Goal: Task Accomplishment & Management: Use online tool/utility

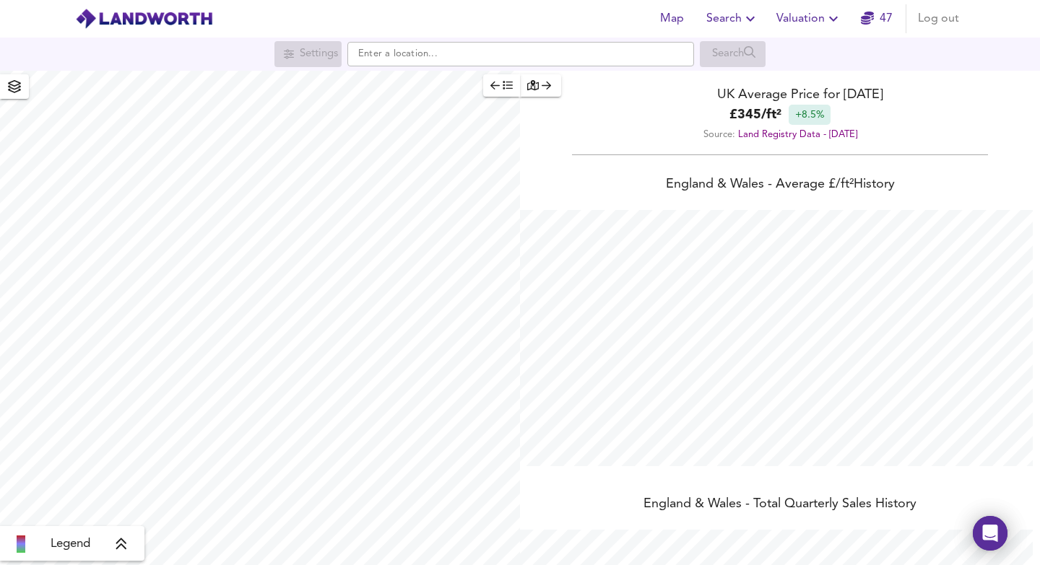
scroll to position [565, 1040]
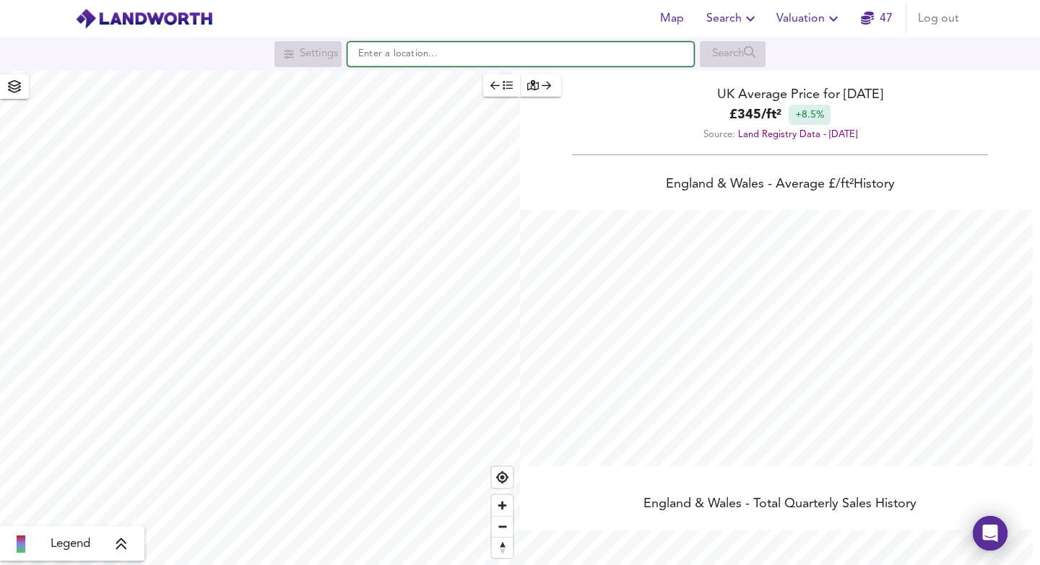
click at [488, 53] on input "text" at bounding box center [520, 54] width 347 height 25
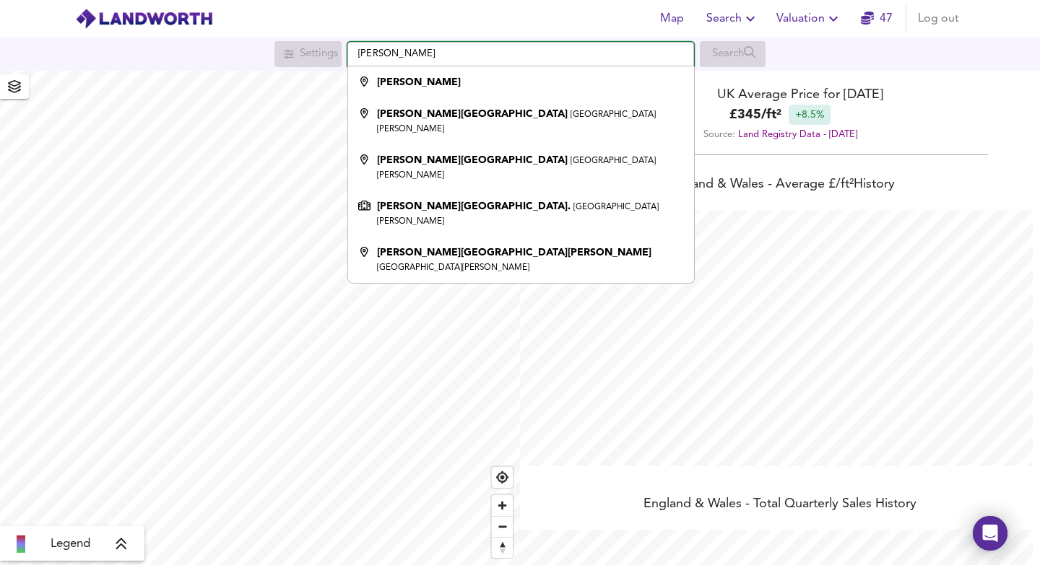
click at [396, 57] on input "[PERSON_NAME]" at bounding box center [520, 54] width 347 height 25
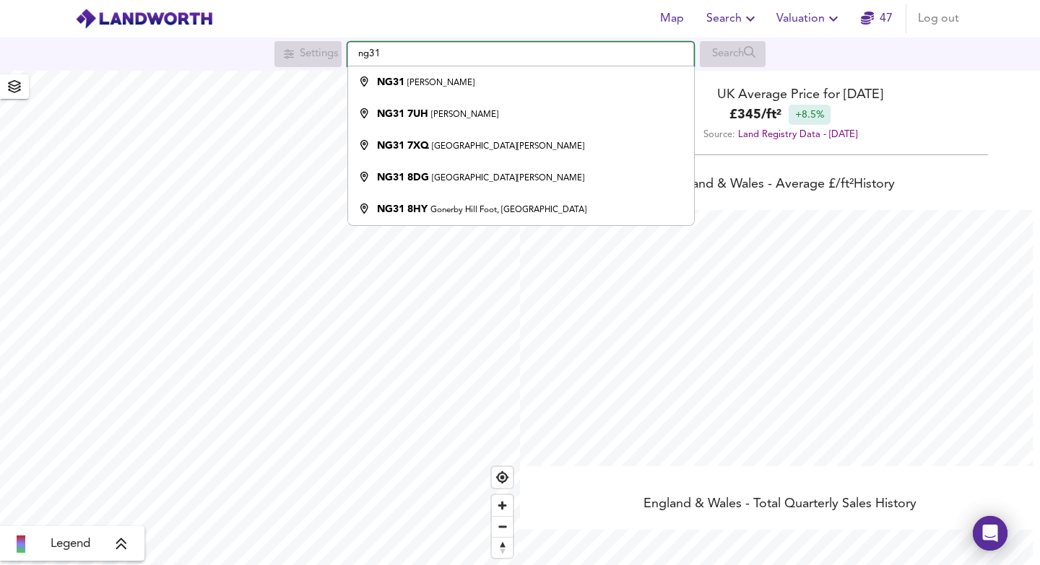
type input "ng31"
click at [796, 21] on span "Valuation" at bounding box center [809, 19] width 66 height 20
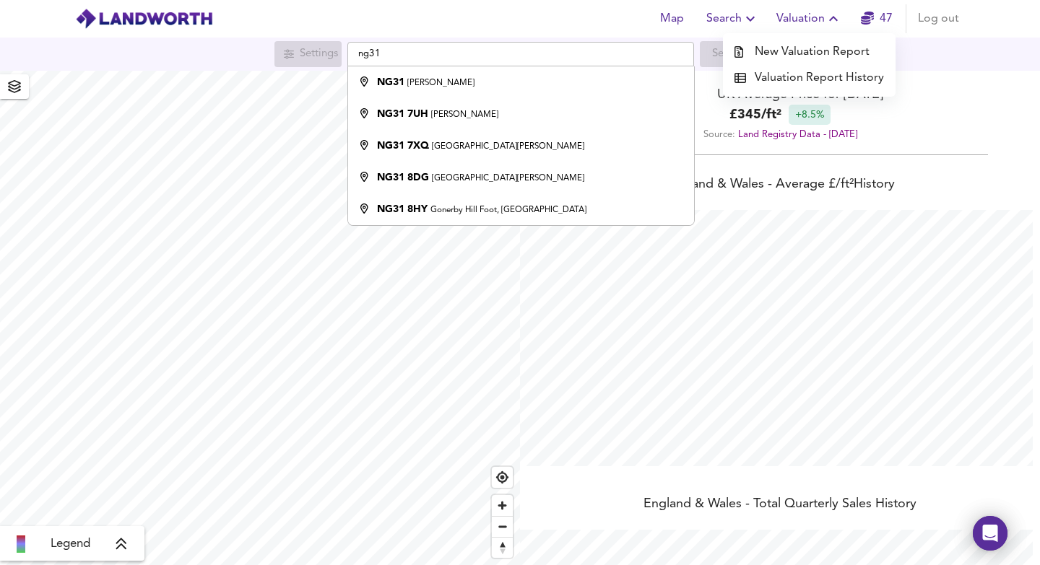
click at [798, 60] on li "New Valuation Report" at bounding box center [809, 52] width 173 height 26
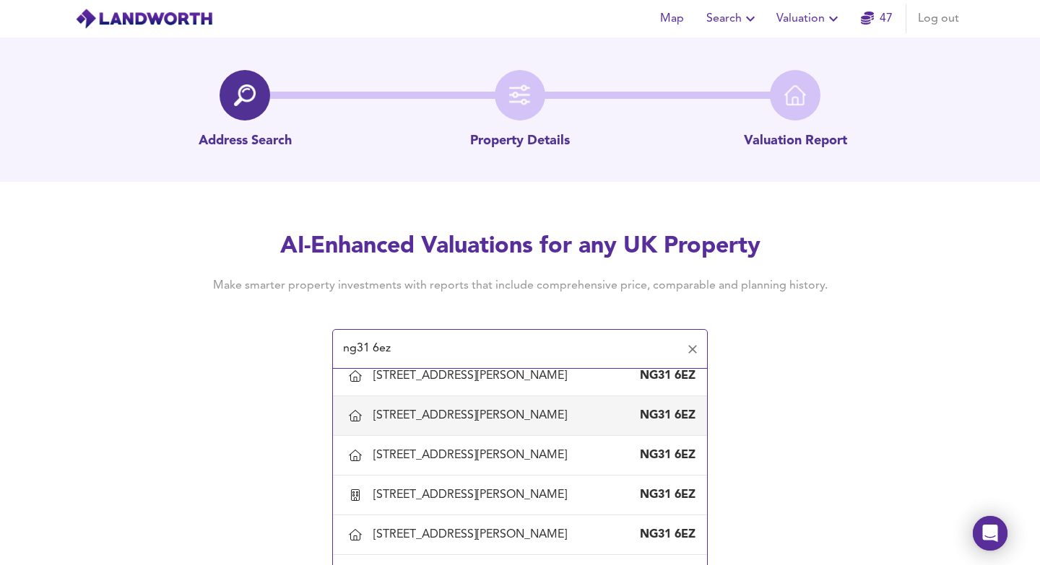
scroll to position [161, 0]
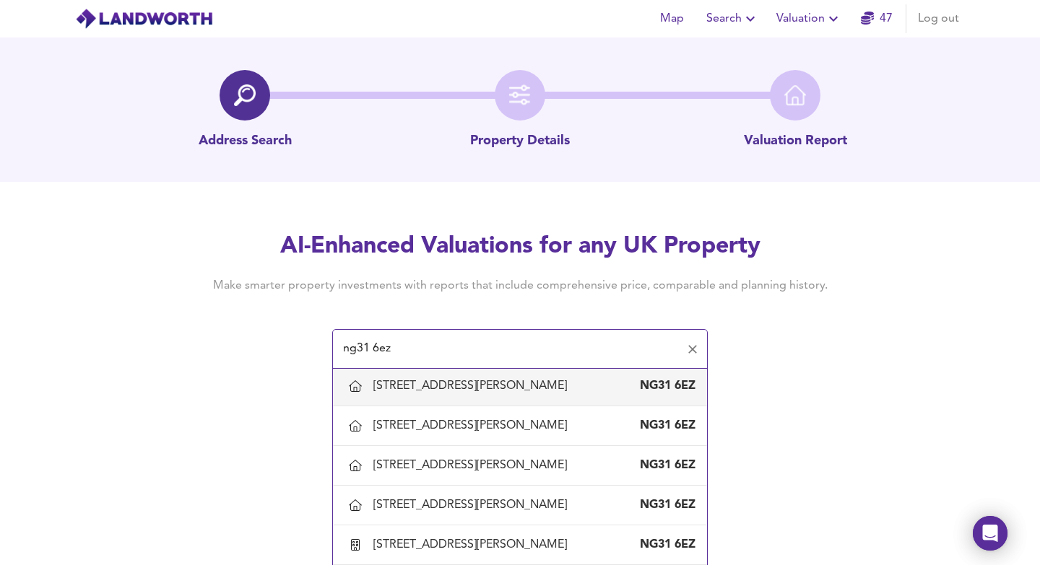
click at [448, 391] on div "[STREET_ADDRESS][PERSON_NAME]" at bounding box center [472, 386] width 199 height 16
type input "[STREET_ADDRESS][PERSON_NAME]"
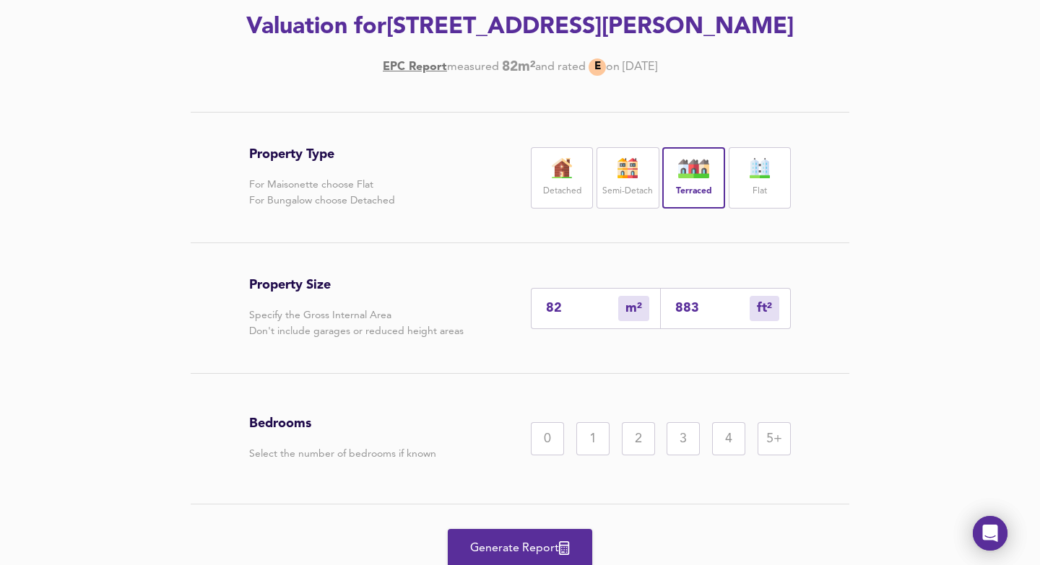
scroll to position [262, 0]
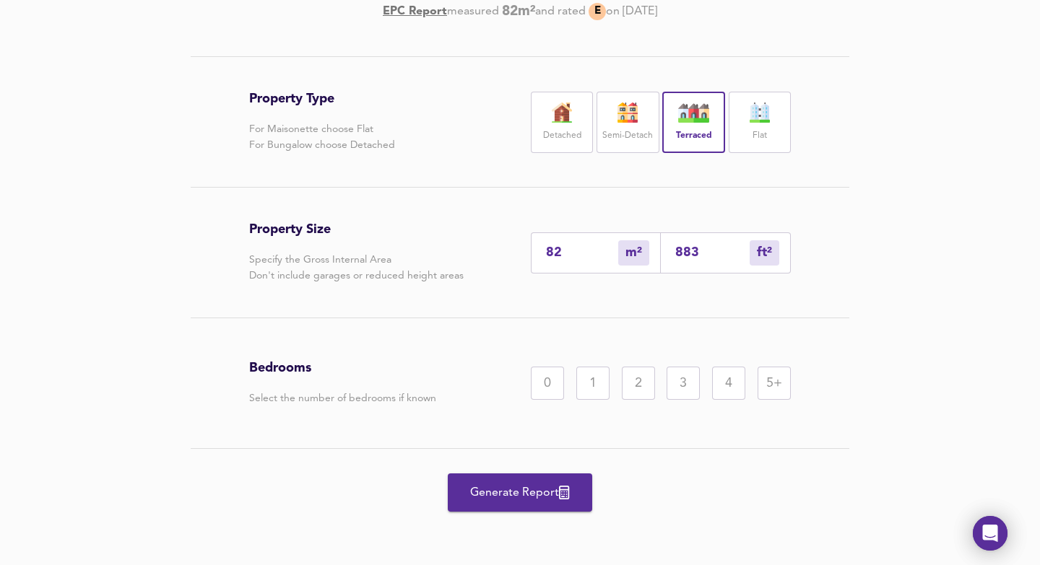
click at [767, 377] on div "5+" at bounding box center [773, 383] width 33 height 33
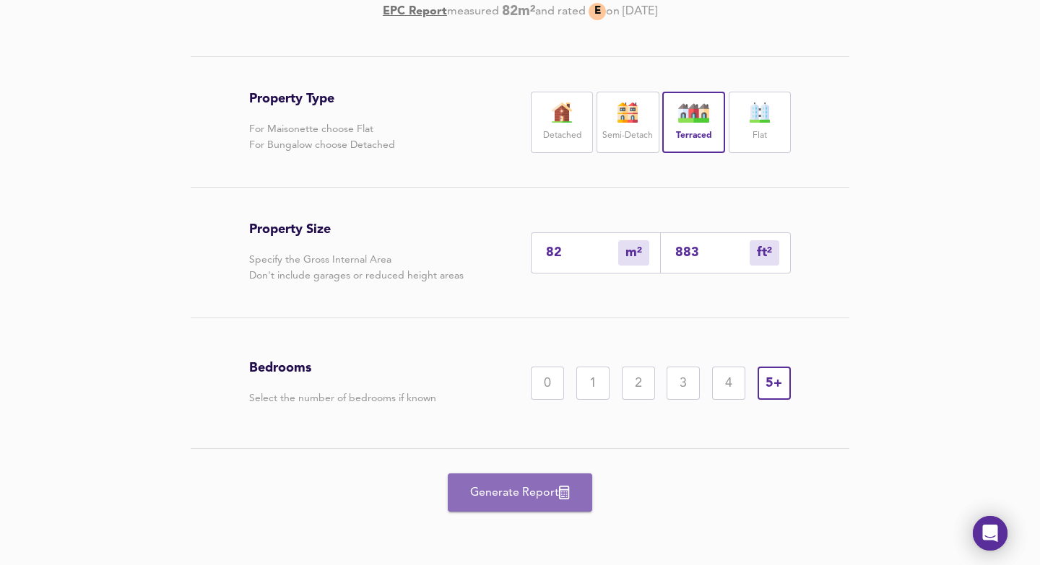
click at [532, 497] on span "Generate Report" at bounding box center [520, 493] width 116 height 20
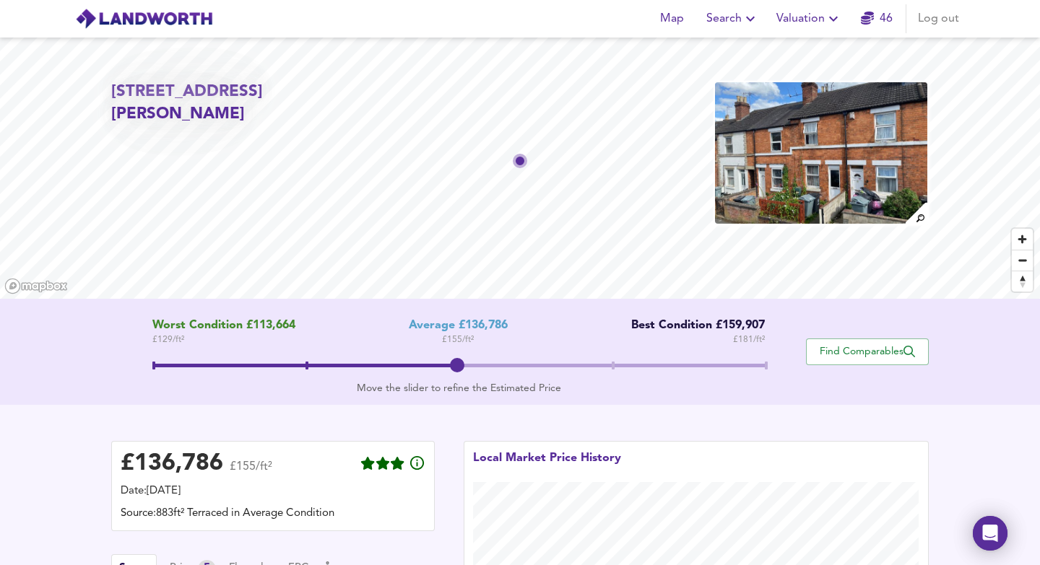
click at [610, 359] on span at bounding box center [458, 367] width 613 height 26
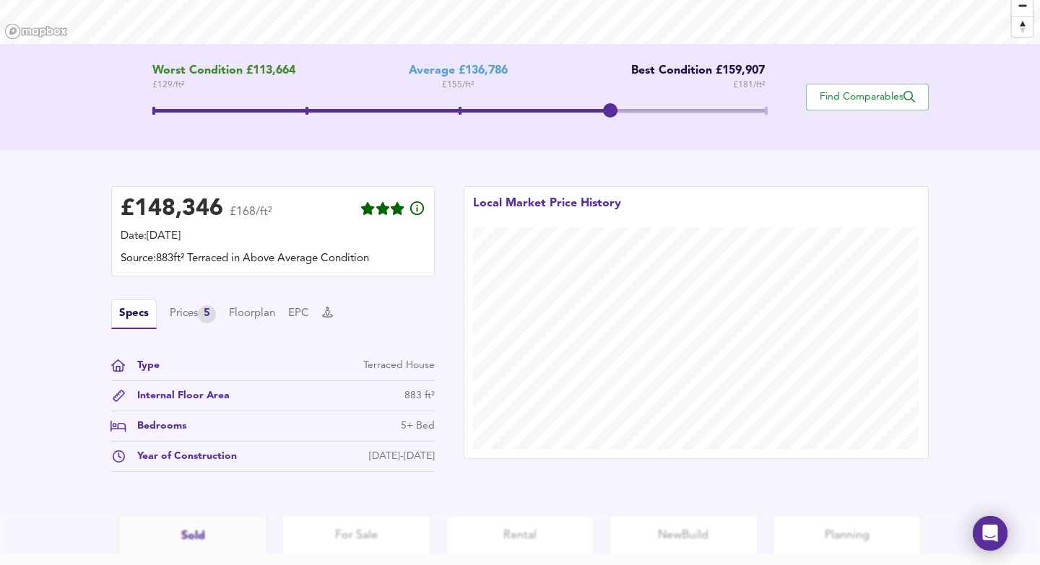
scroll to position [360, 0]
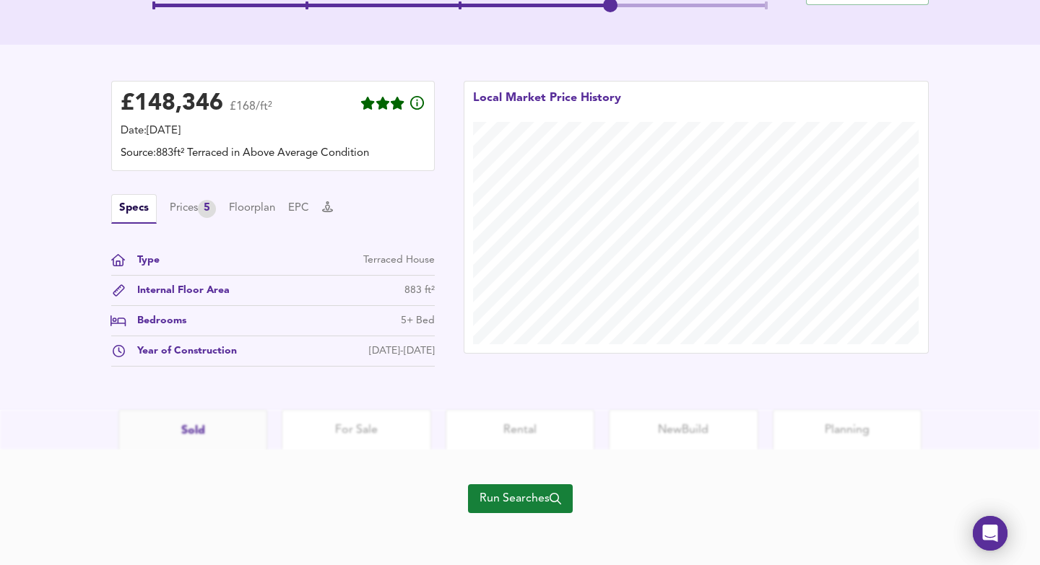
click at [507, 513] on button "Run Searches" at bounding box center [520, 498] width 105 height 29
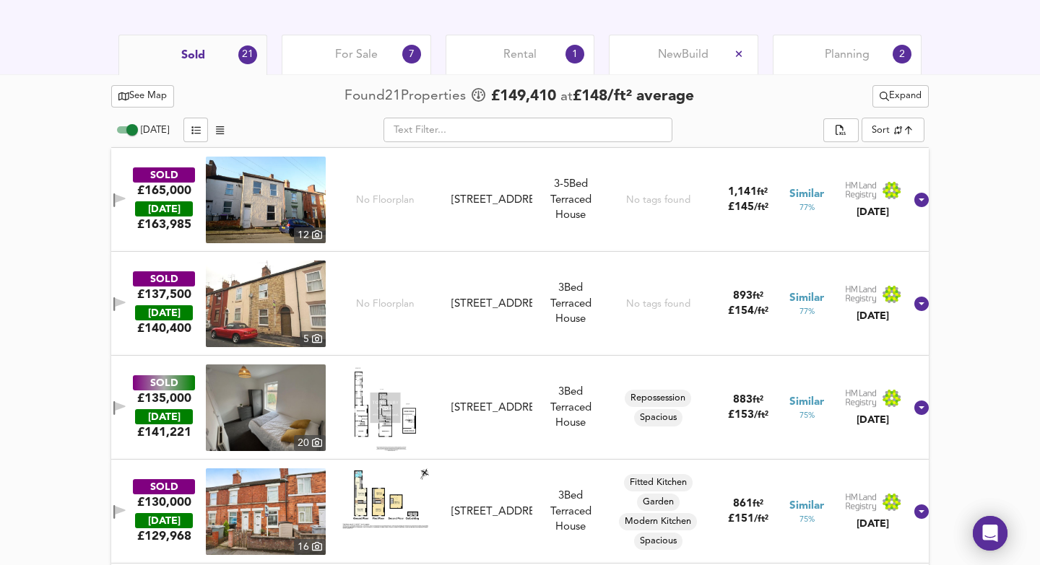
scroll to position [789, 0]
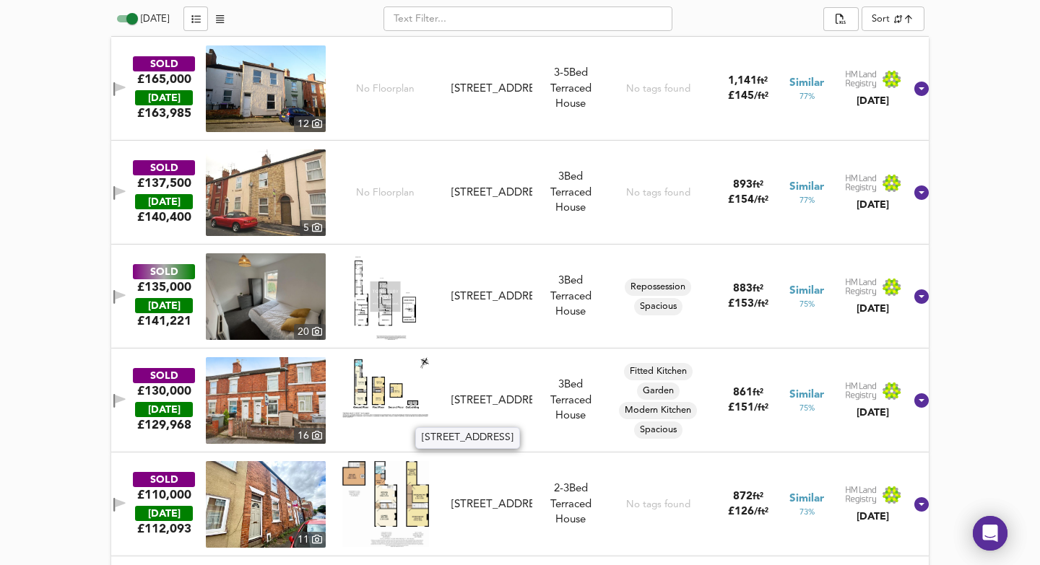
click at [501, 393] on div "[STREET_ADDRESS]" at bounding box center [492, 400] width 82 height 15
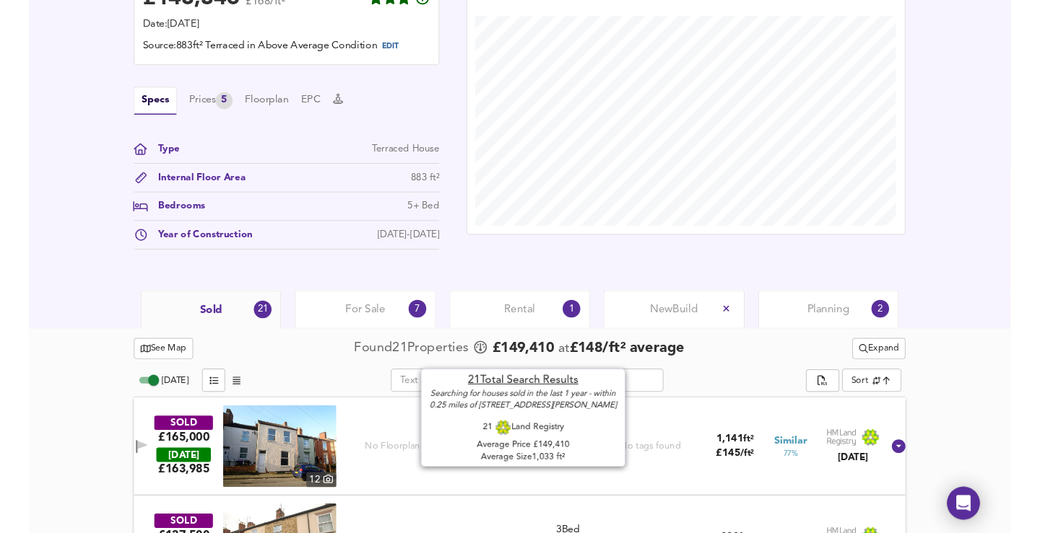
scroll to position [0, 0]
